Goal: Task Accomplishment & Management: Manage account settings

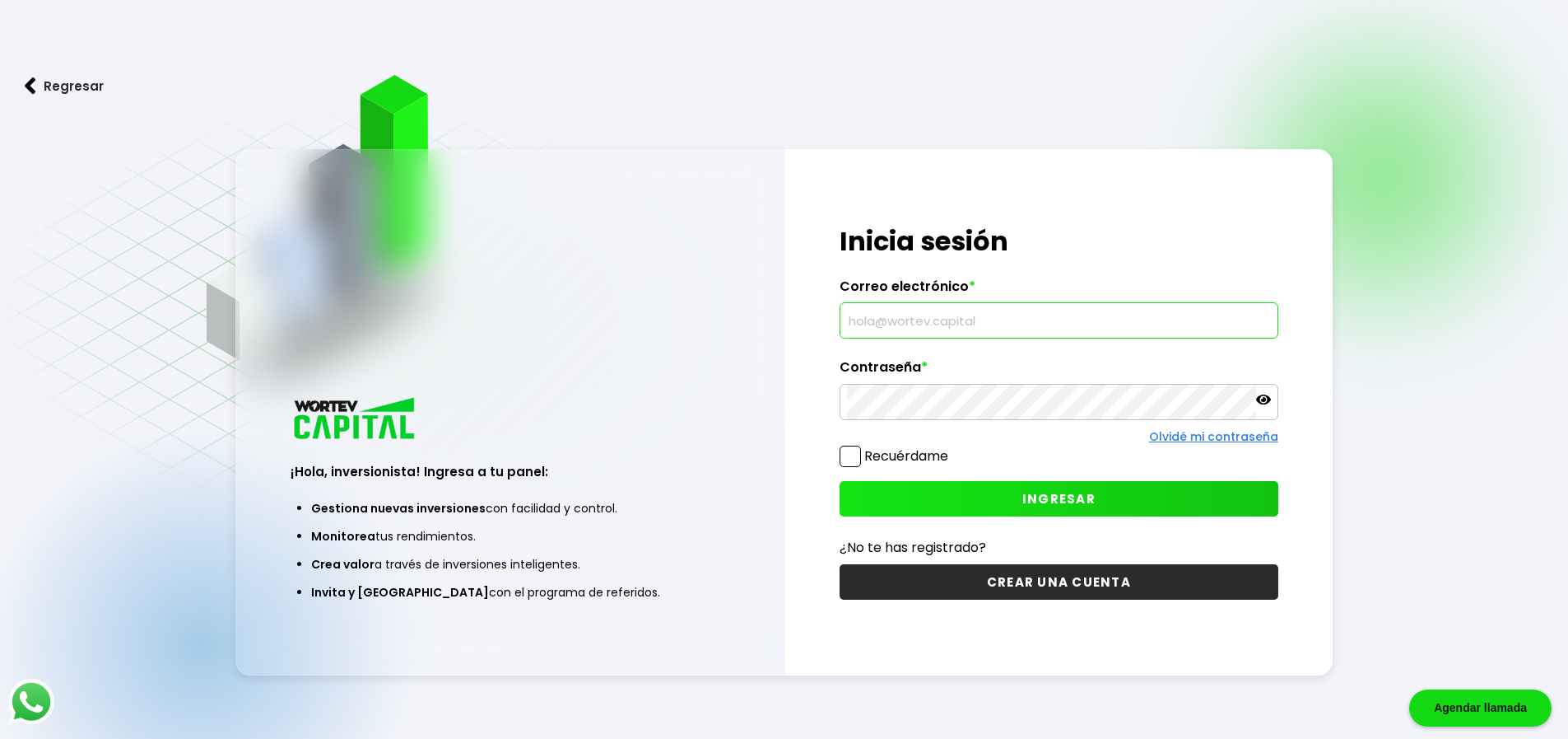
click at [900, 316] on input "text" at bounding box center [1059, 320] width 424 height 34
type input "[PERSON_NAME][EMAIL_ADDRESS][PERSON_NAME][DOMAIN_NAME]"
click at [1064, 492] on span "INGRESAR" at bounding box center [1059, 499] width 74 height 17
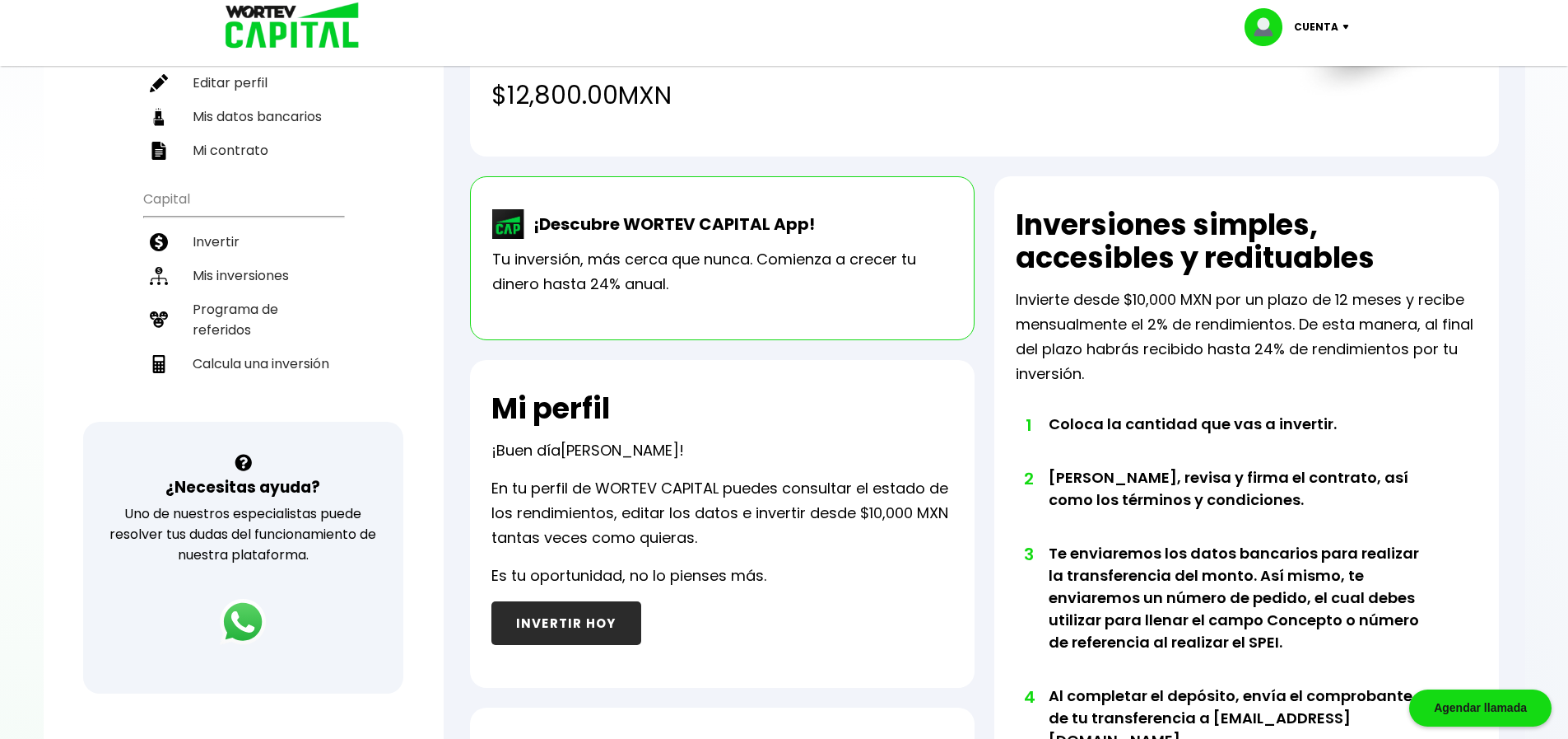
scroll to position [82, 0]
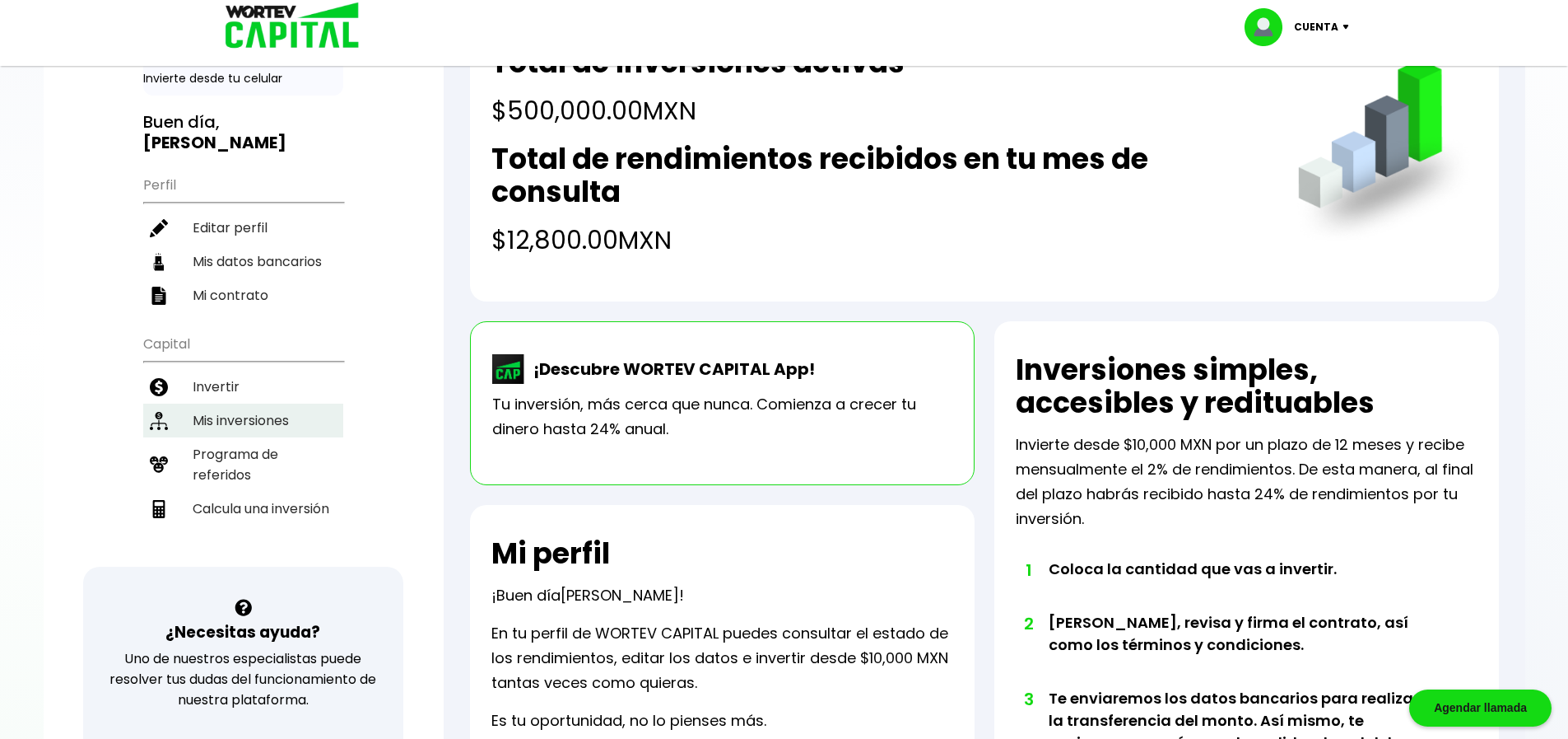
click at [238, 407] on li "Mis inversiones" at bounding box center [244, 420] width 200 height 33
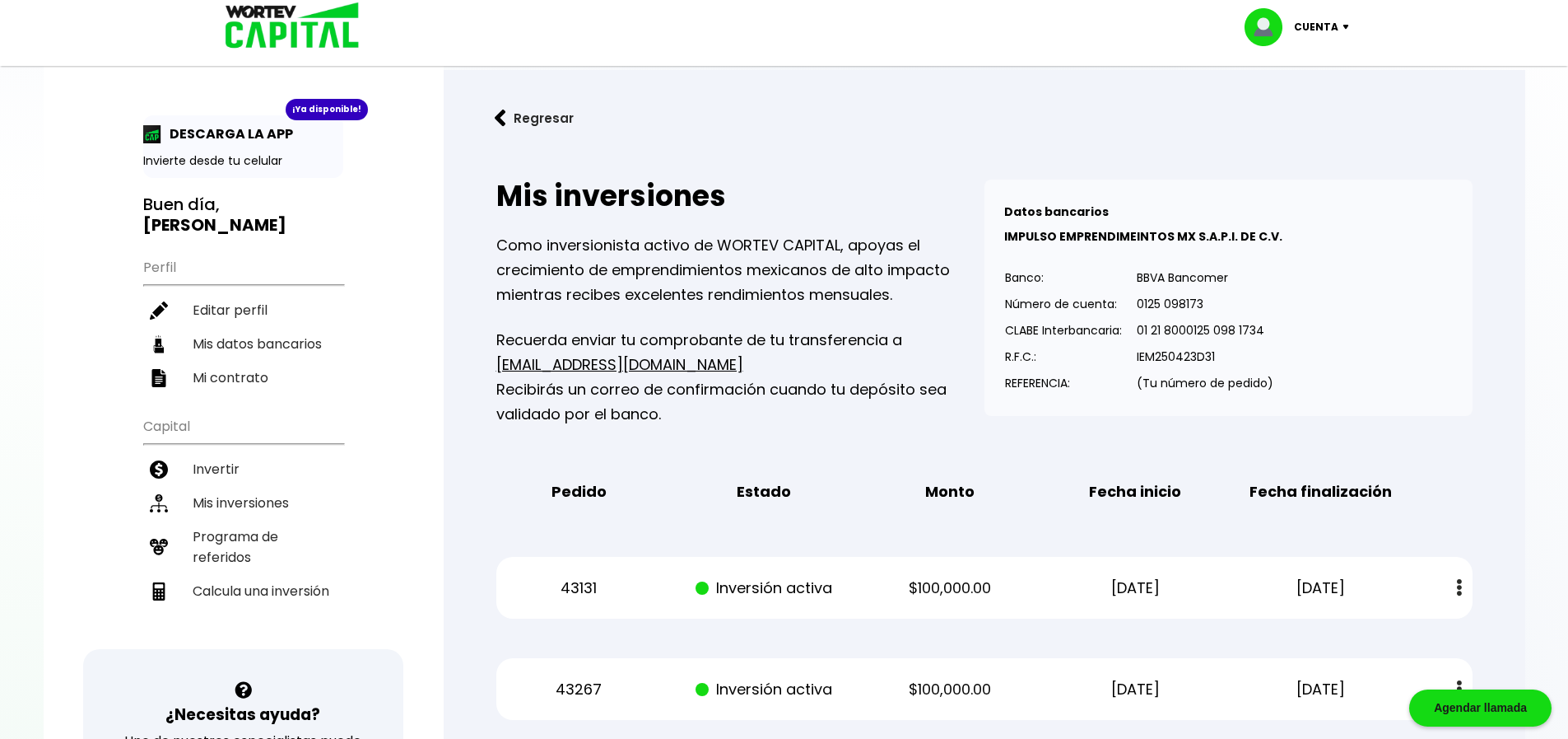
click at [1347, 31] on div "Cuenta" at bounding box center [1303, 27] width 116 height 38
click at [1340, 30] on div "Cuenta" at bounding box center [1303, 27] width 116 height 38
click at [1290, 111] on li "Cerrar sesión" at bounding box center [1299, 109] width 132 height 33
